Goal: Task Accomplishment & Management: Use online tool/utility

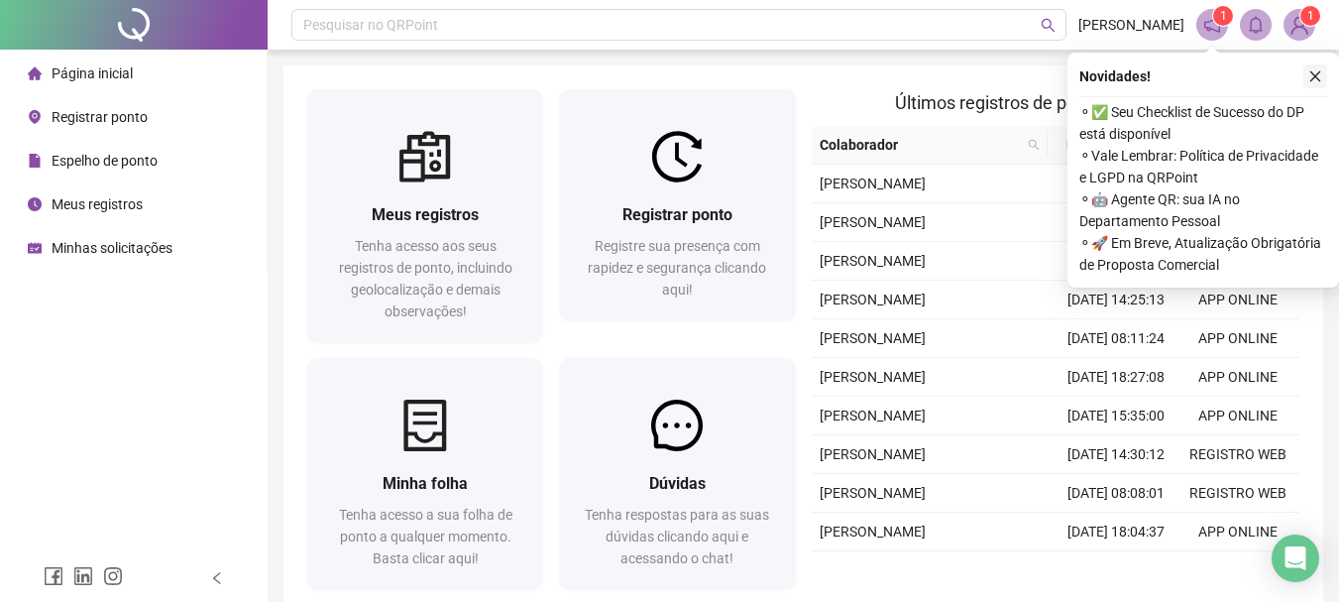
click at [1315, 73] on icon "close" at bounding box center [1315, 76] width 14 height 14
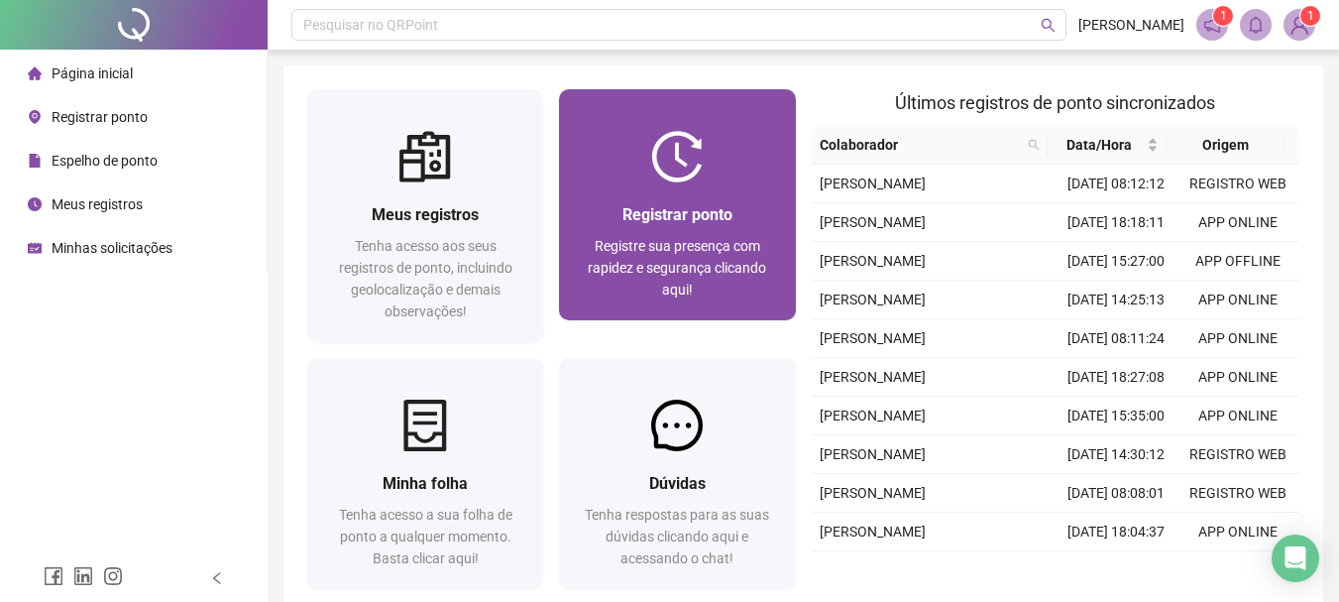
click at [605, 118] on div "Registrar ponto Registre sua presença com rapidez e segurança clicando aqui!" at bounding box center [677, 204] width 236 height 231
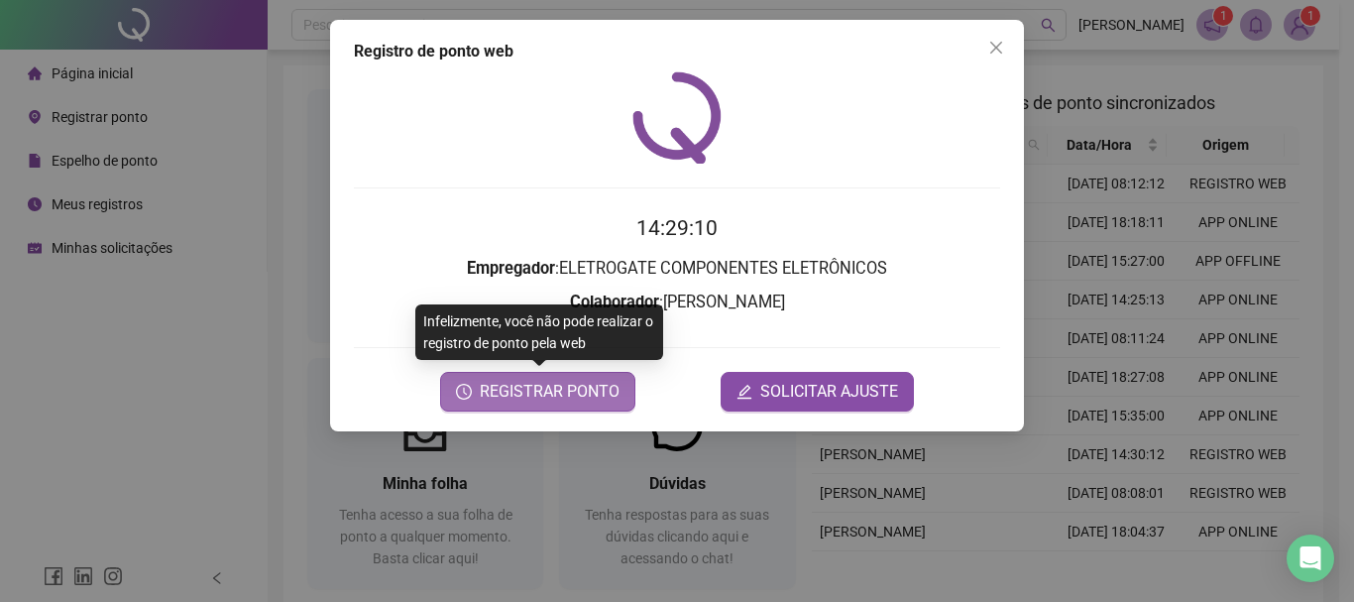
click at [525, 398] on span "REGISTRAR PONTO" at bounding box center [550, 392] width 140 height 24
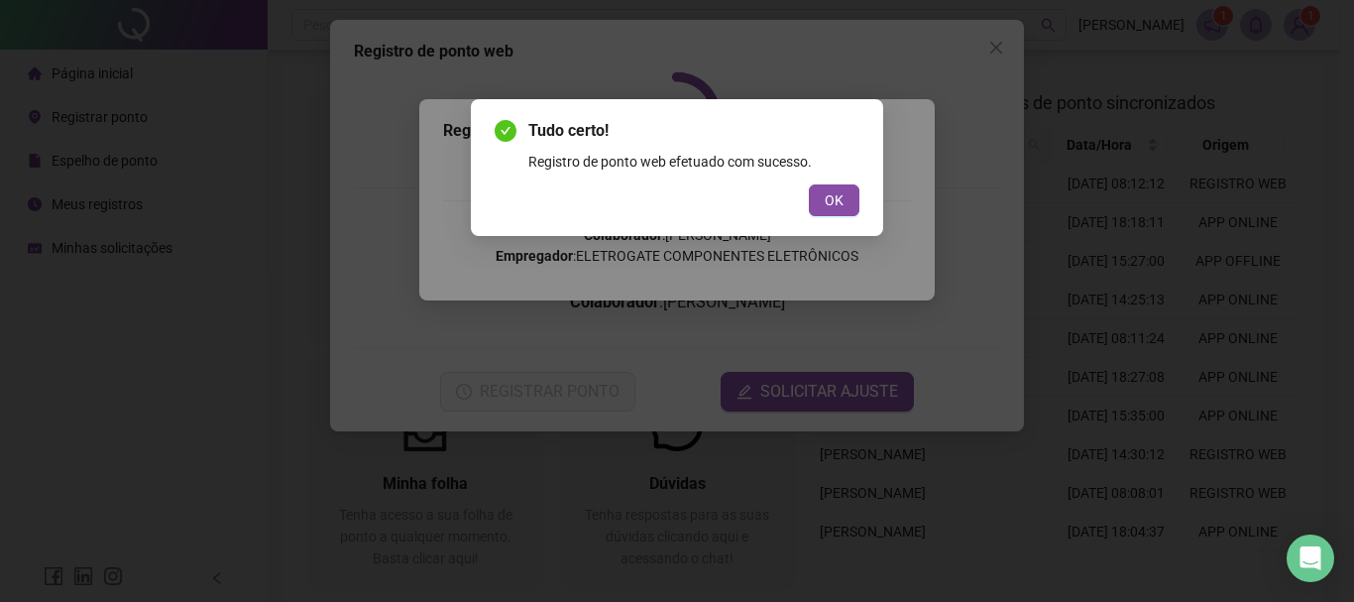
click at [863, 204] on div "Tudo certo! Registro de ponto web efetuado com sucesso. OK" at bounding box center [677, 167] width 412 height 137
click at [828, 206] on span "OK" at bounding box center [834, 200] width 19 height 22
